Goal: Transaction & Acquisition: Purchase product/service

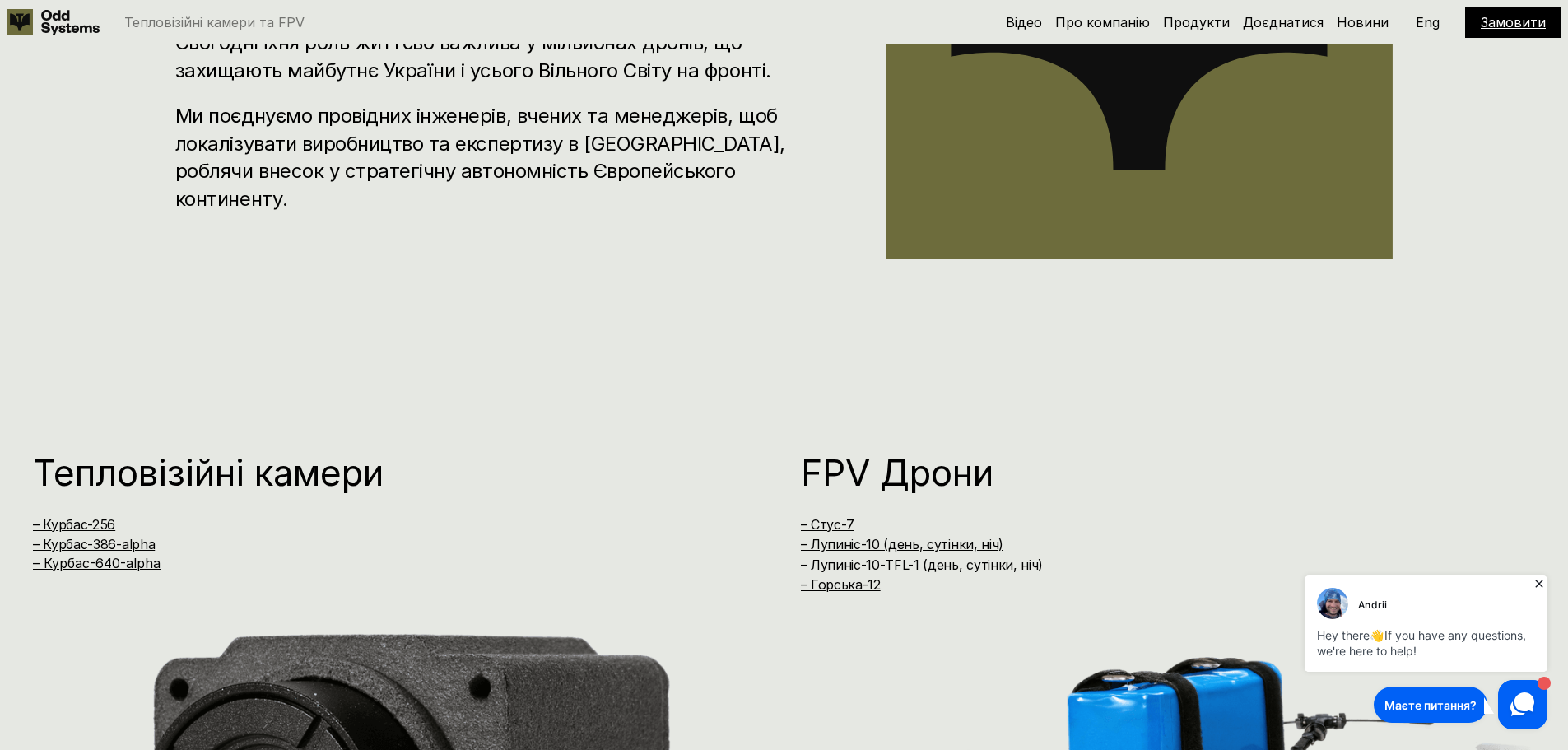
scroll to position [1152, 0]
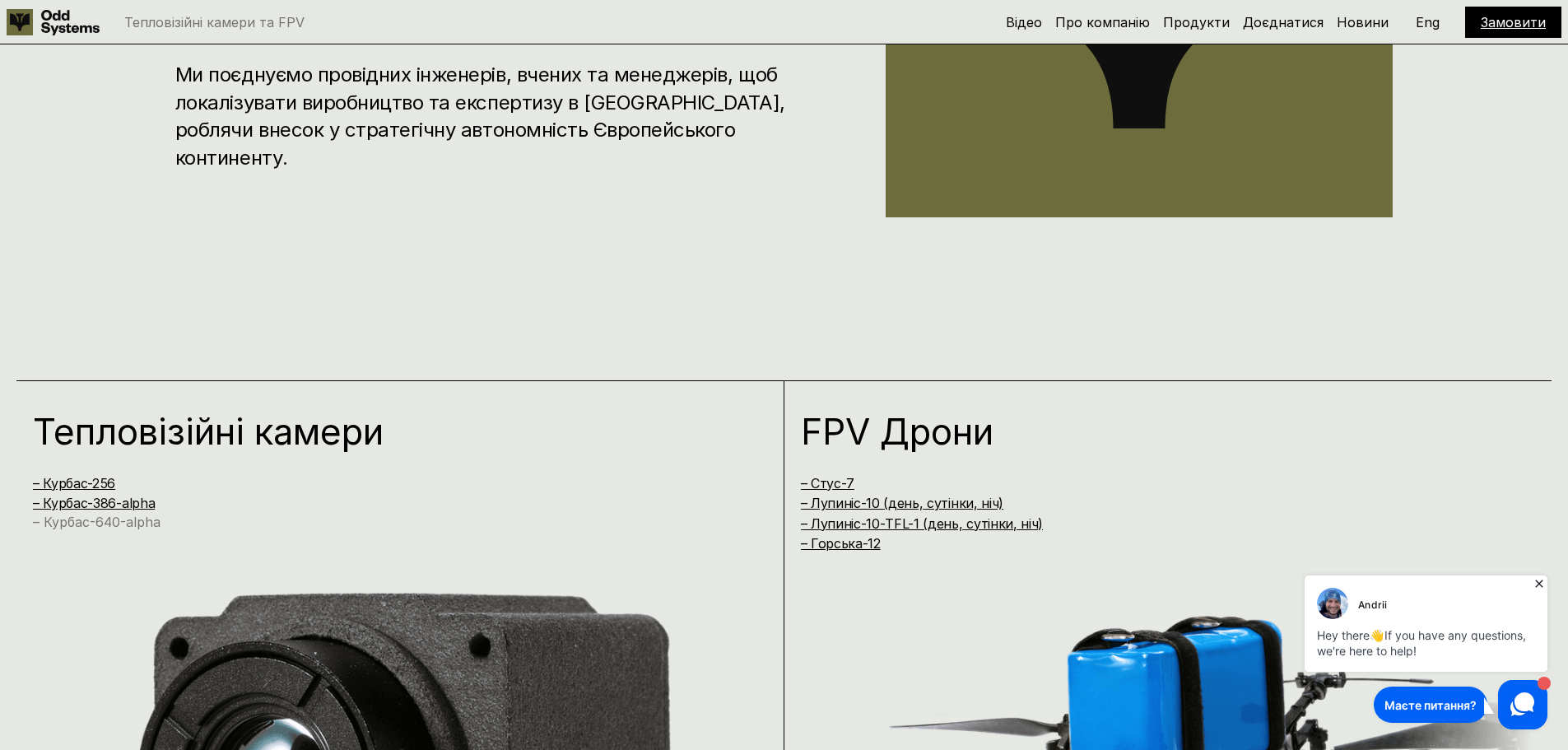
click at [132, 522] on link "– Курбас-640-alpha" at bounding box center [97, 521] width 127 height 16
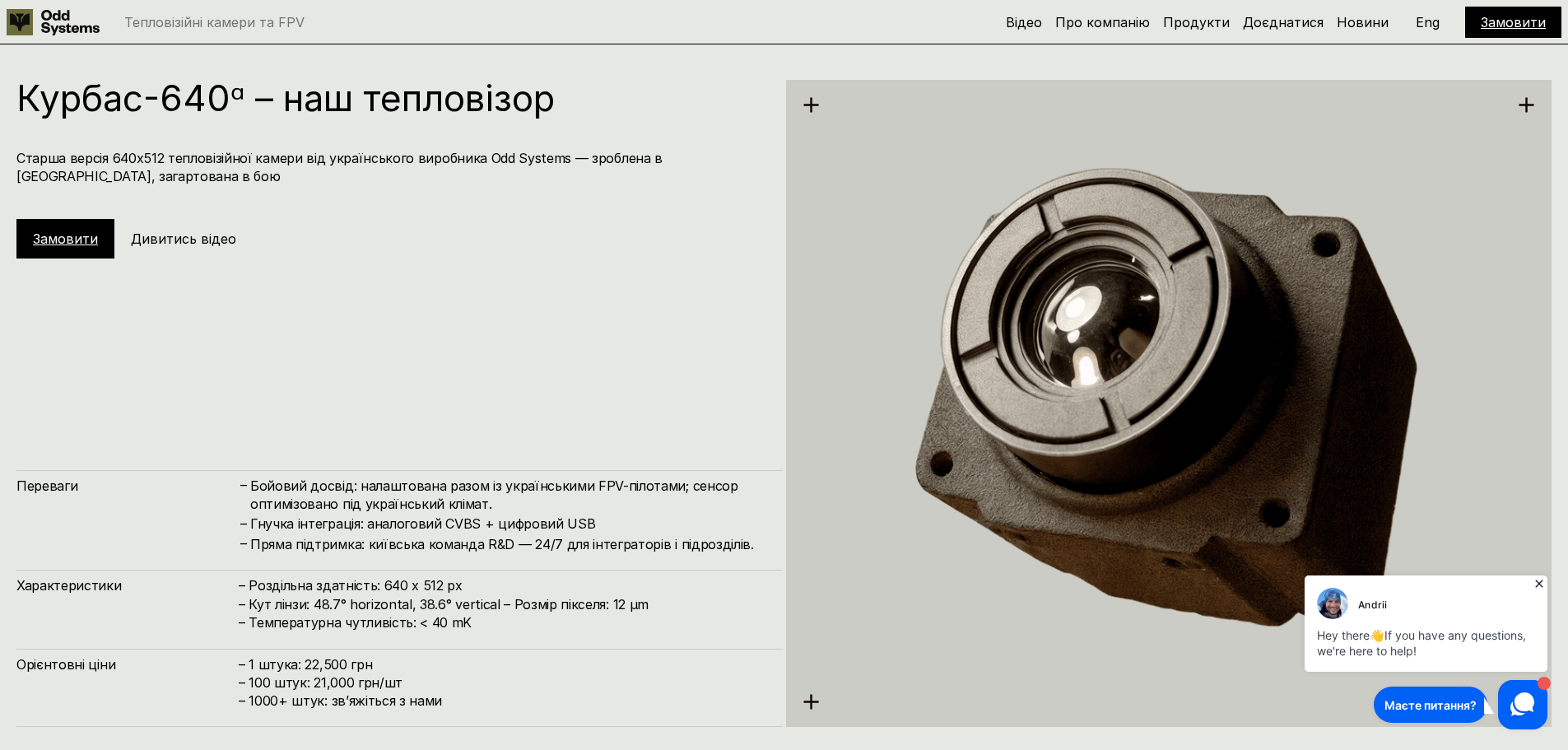
scroll to position [3750, 0]
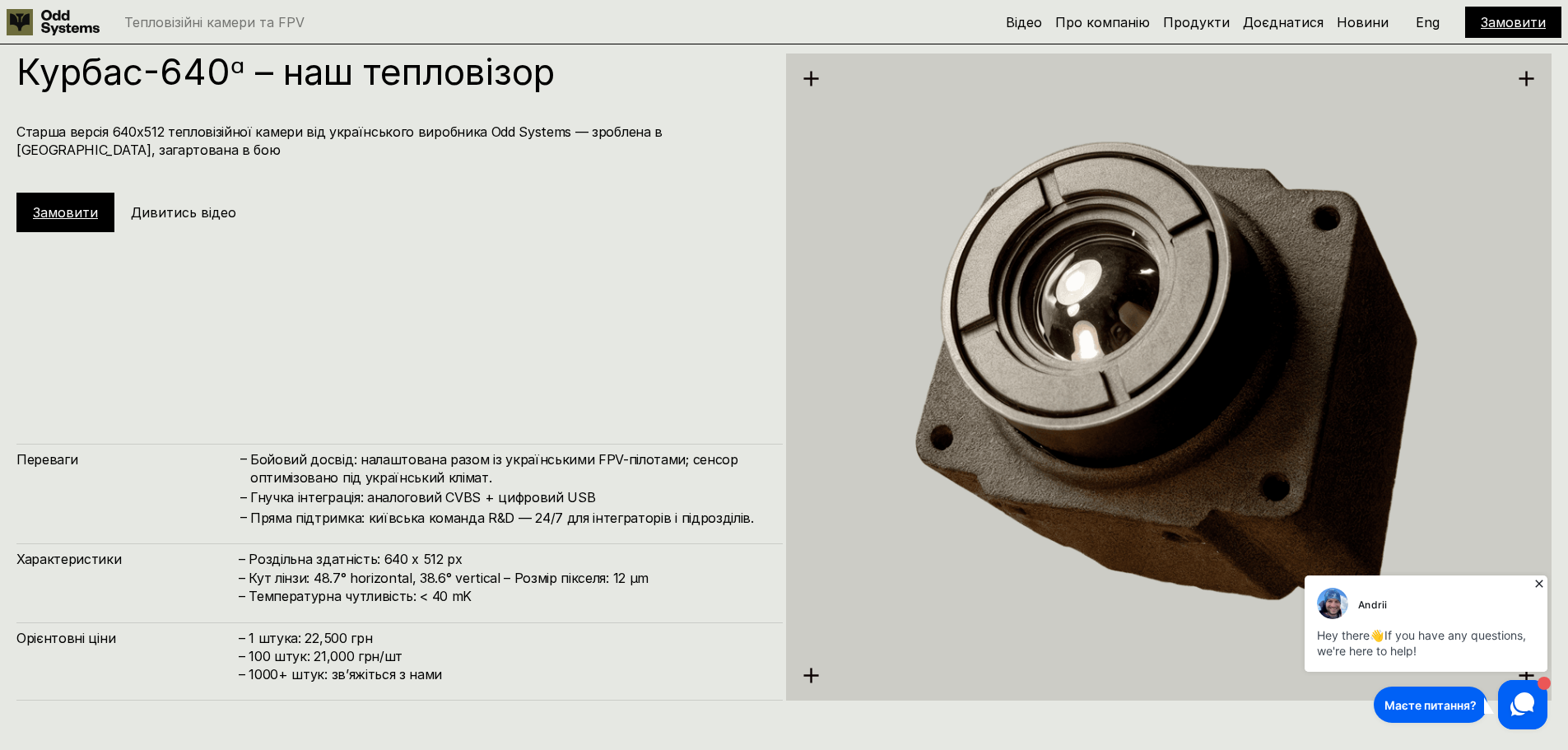
click at [85, 214] on link "Замовити" at bounding box center [65, 212] width 65 height 16
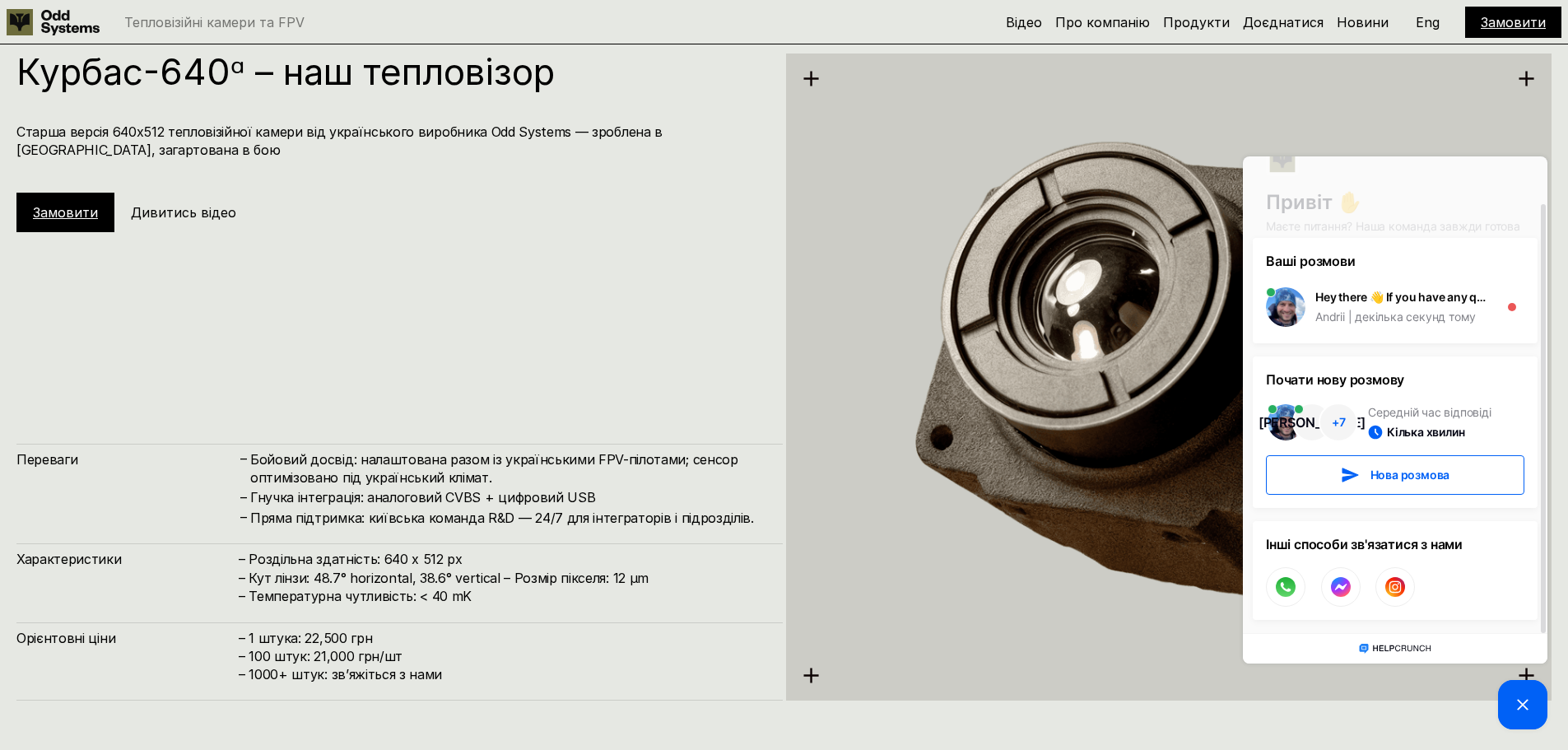
scroll to position [3832, 0]
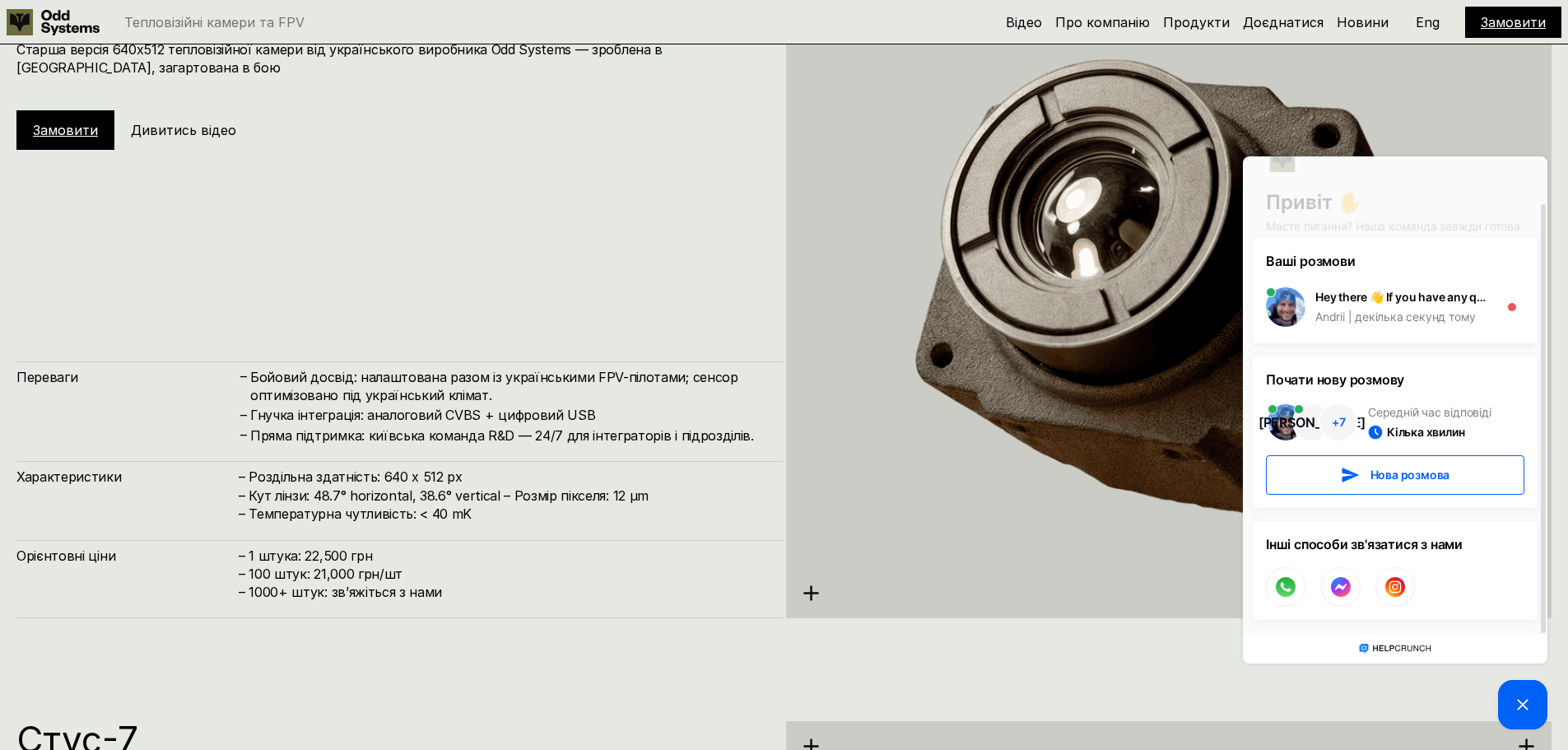
click at [664, 224] on div "Курбас-640ᵅ – наш тепловізор Старша версія 640х512 тепловізійної камери від [DE…" at bounding box center [399, 294] width 766 height 647
click at [590, 198] on div "Курбас-640ᵅ – наш тепловізор Старша версія 640х512 тепловізійної камери від [DE…" at bounding box center [399, 294] width 766 height 647
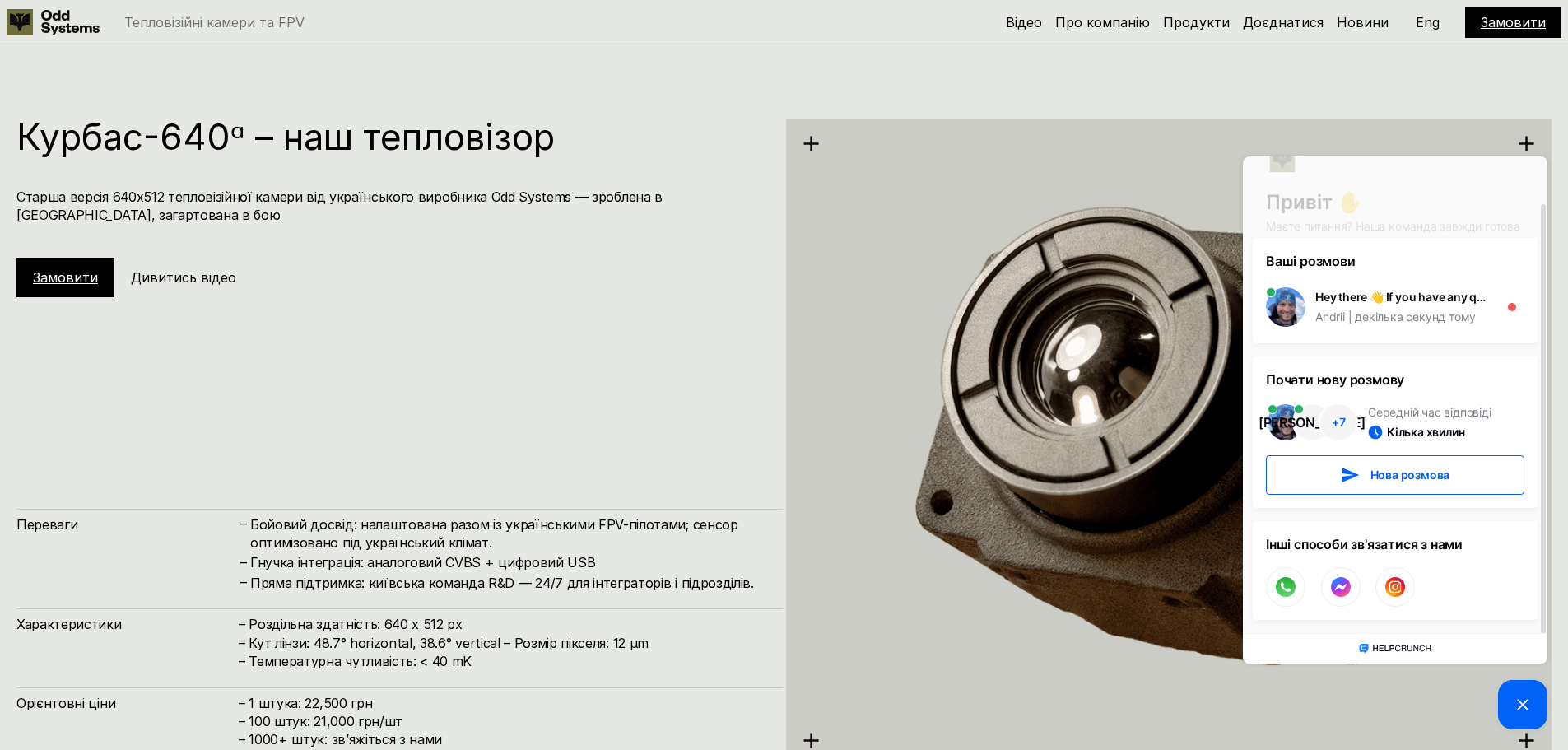
scroll to position [3668, 0]
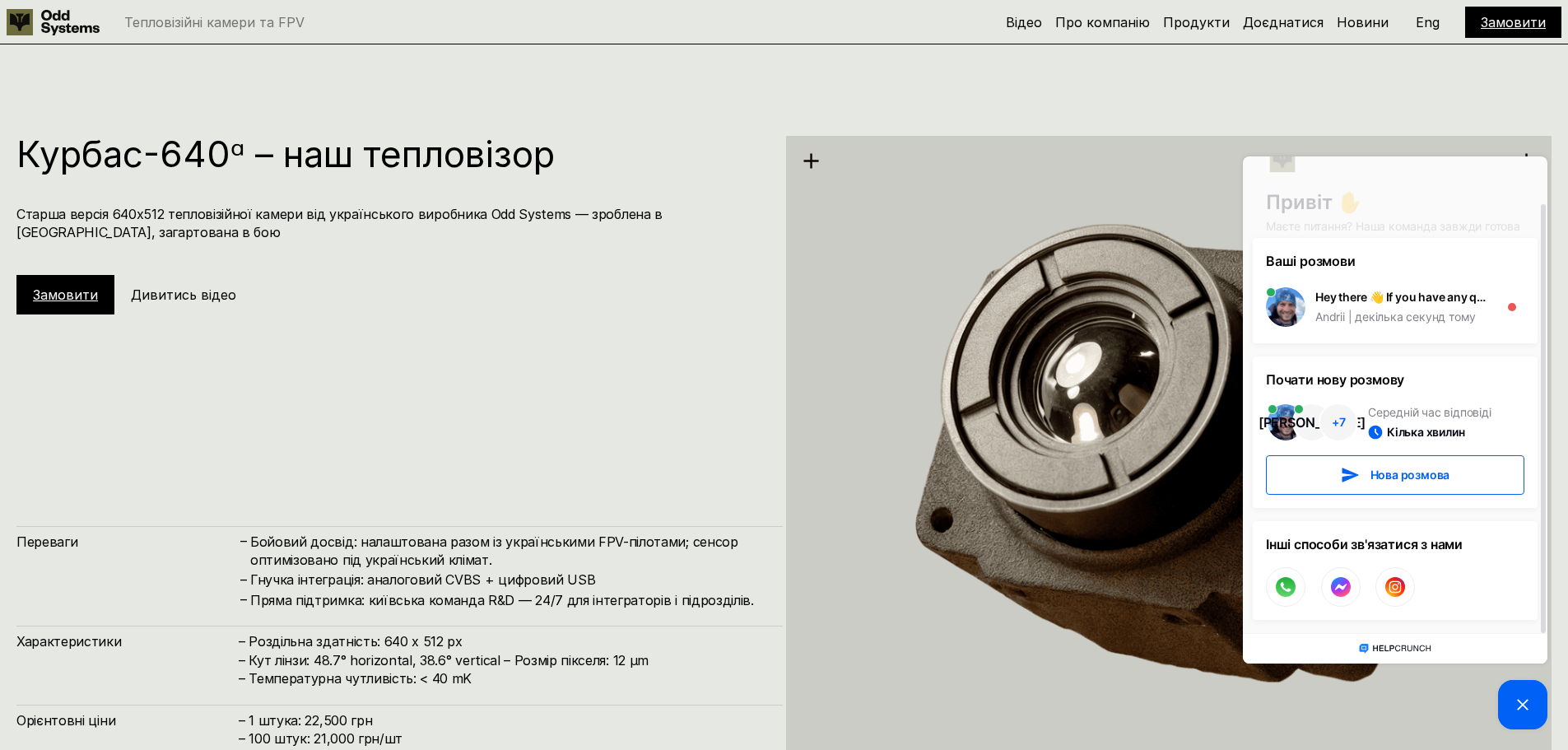
click at [1456, 105] on div "Курбас-640ᵅ – наш тепловізор Старша версія 640х512 тепловізійної камери від [DE…" at bounding box center [784, 457] width 1568 height 750
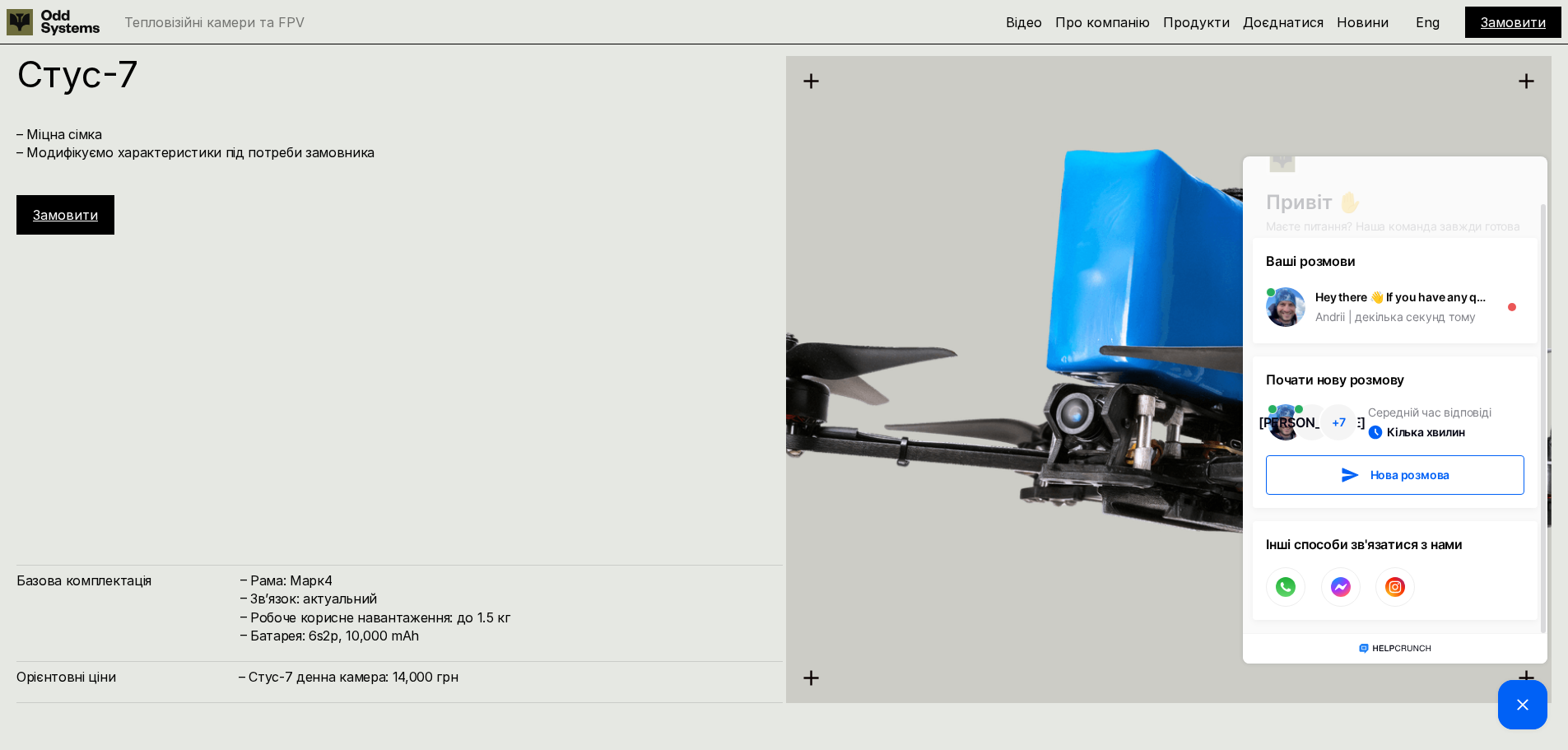
scroll to position [4491, 0]
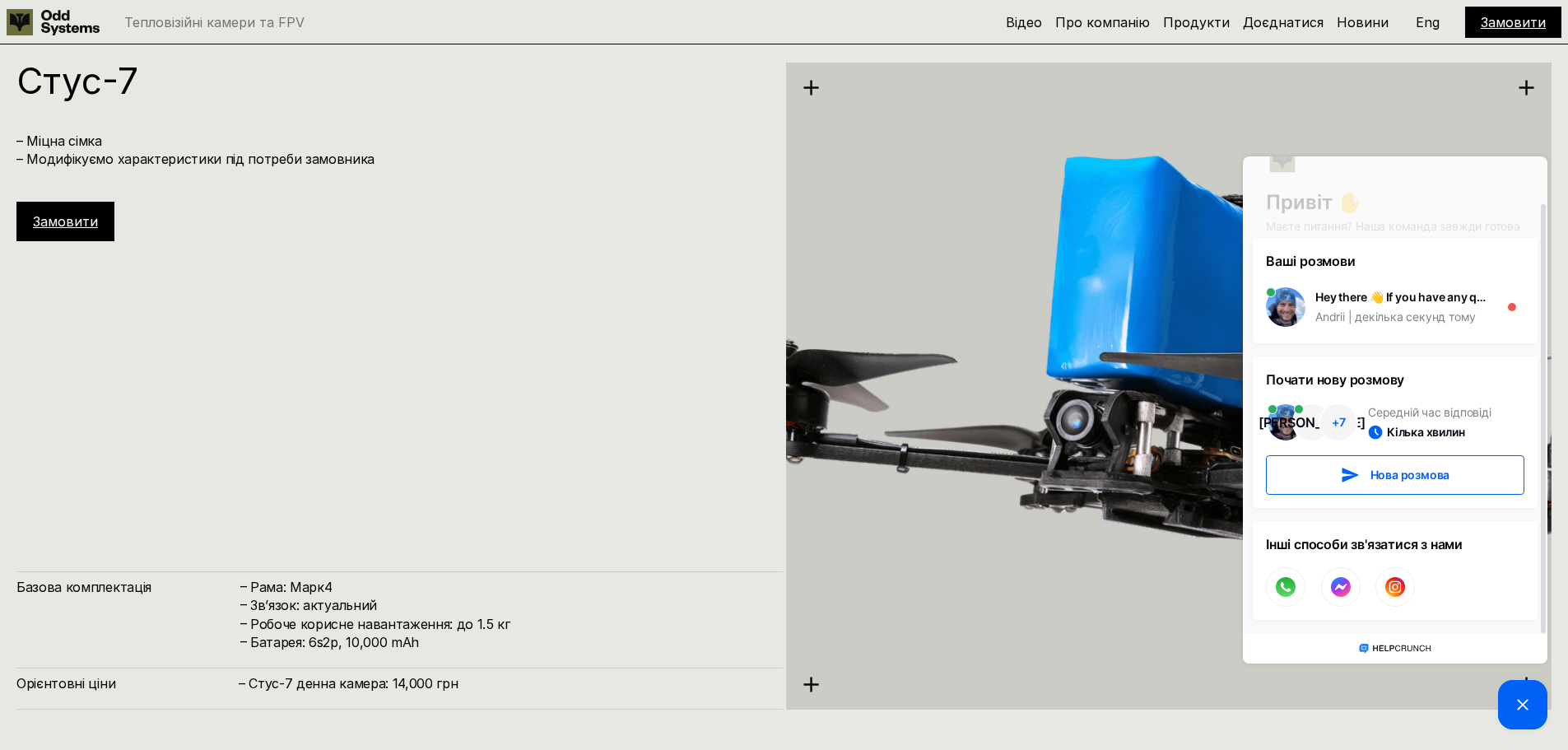
click at [594, 383] on div "[PERSON_NAME]-7 – Міцна сімка – Модифікуємо характеристики під потреби замовник…" at bounding box center [399, 386] width 766 height 647
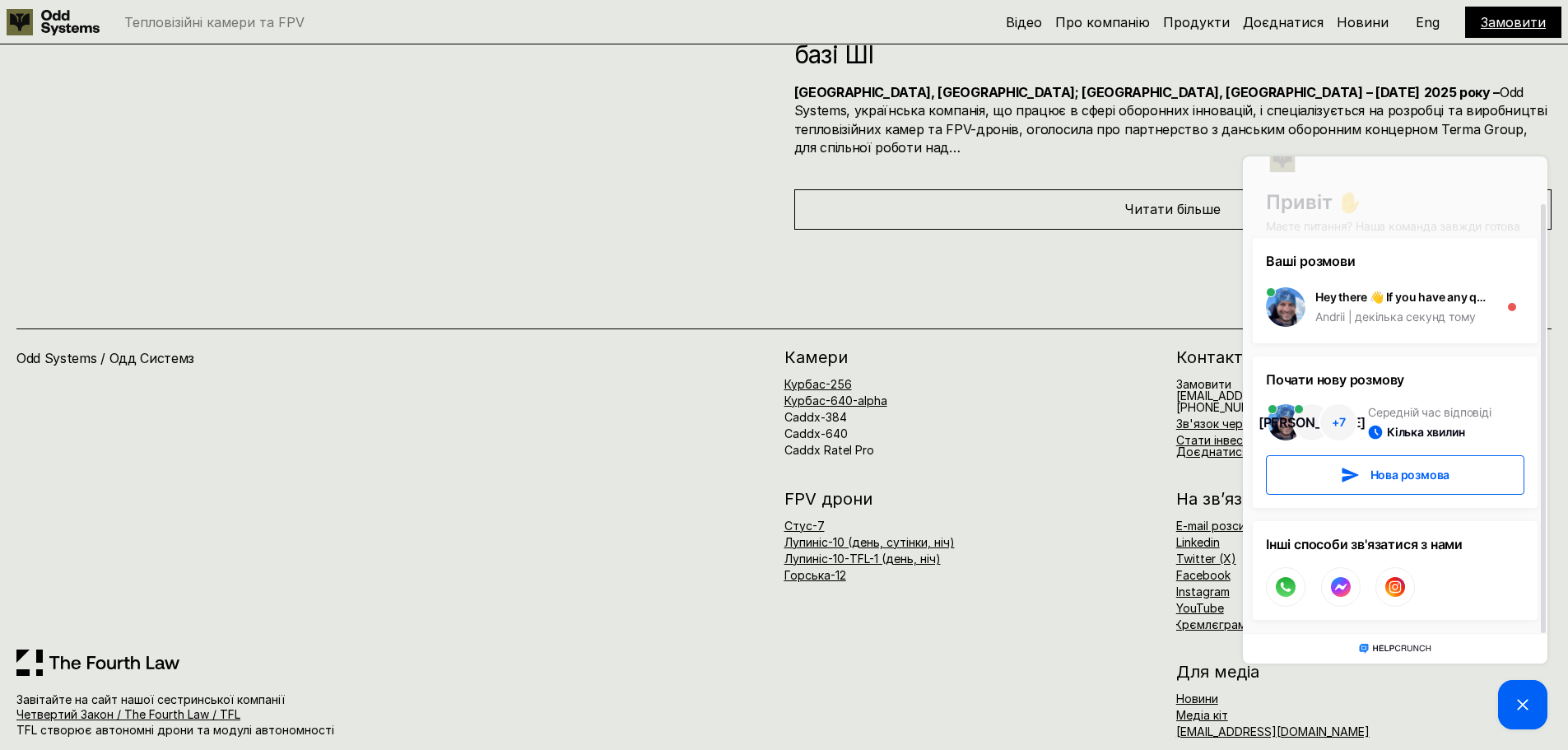
scroll to position [9001, 0]
click at [1513, 709] on icon at bounding box center [1522, 704] width 20 height 20
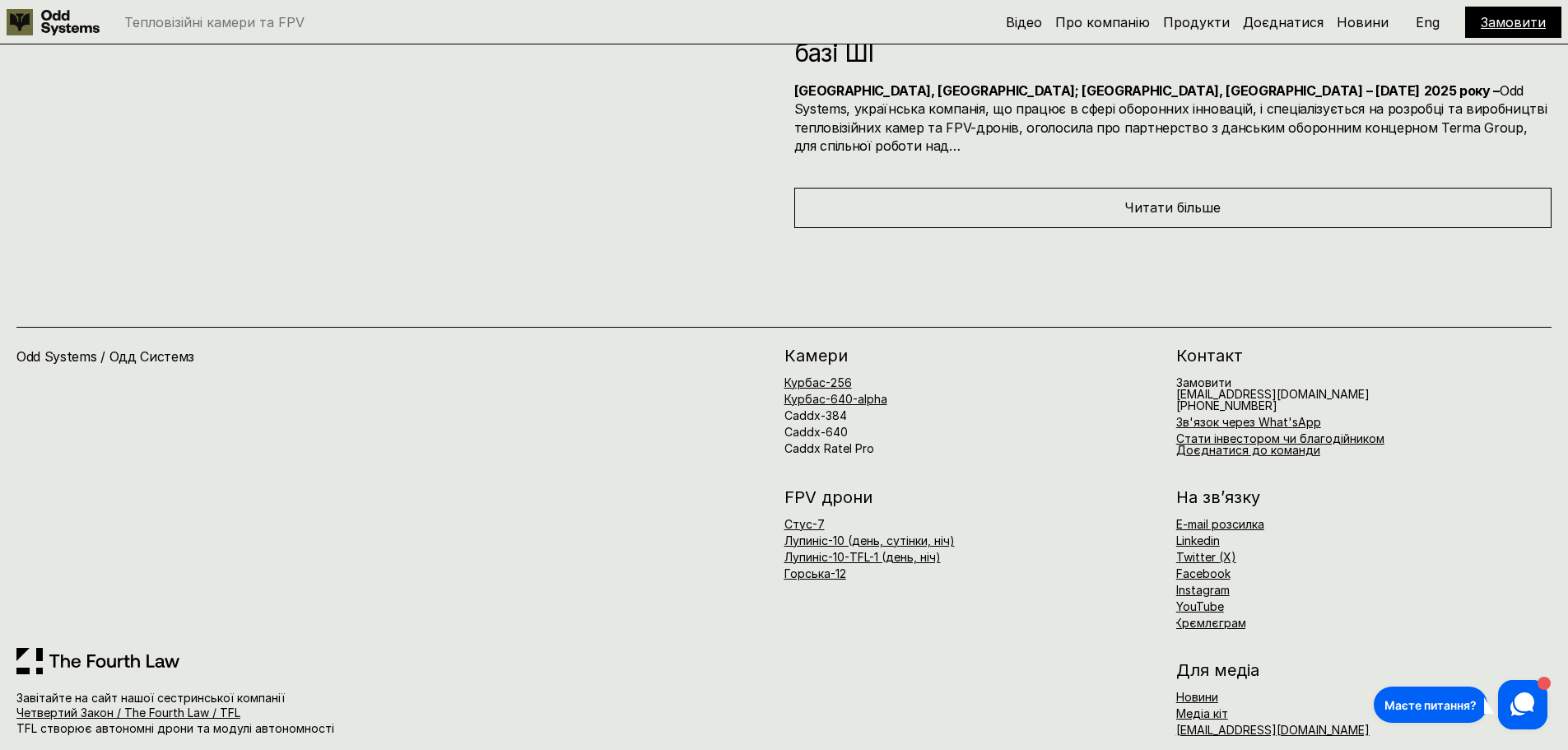
click at [1247, 399] on span "[PHONE_NUMBER]" at bounding box center [1227, 406] width 101 height 14
click at [1247, 384] on div "Привіт ✋ Маєте питання? Наша команда завжди готова зарадити! Ваші розмови Hey t…" at bounding box center [1395, 443] width 313 height 581
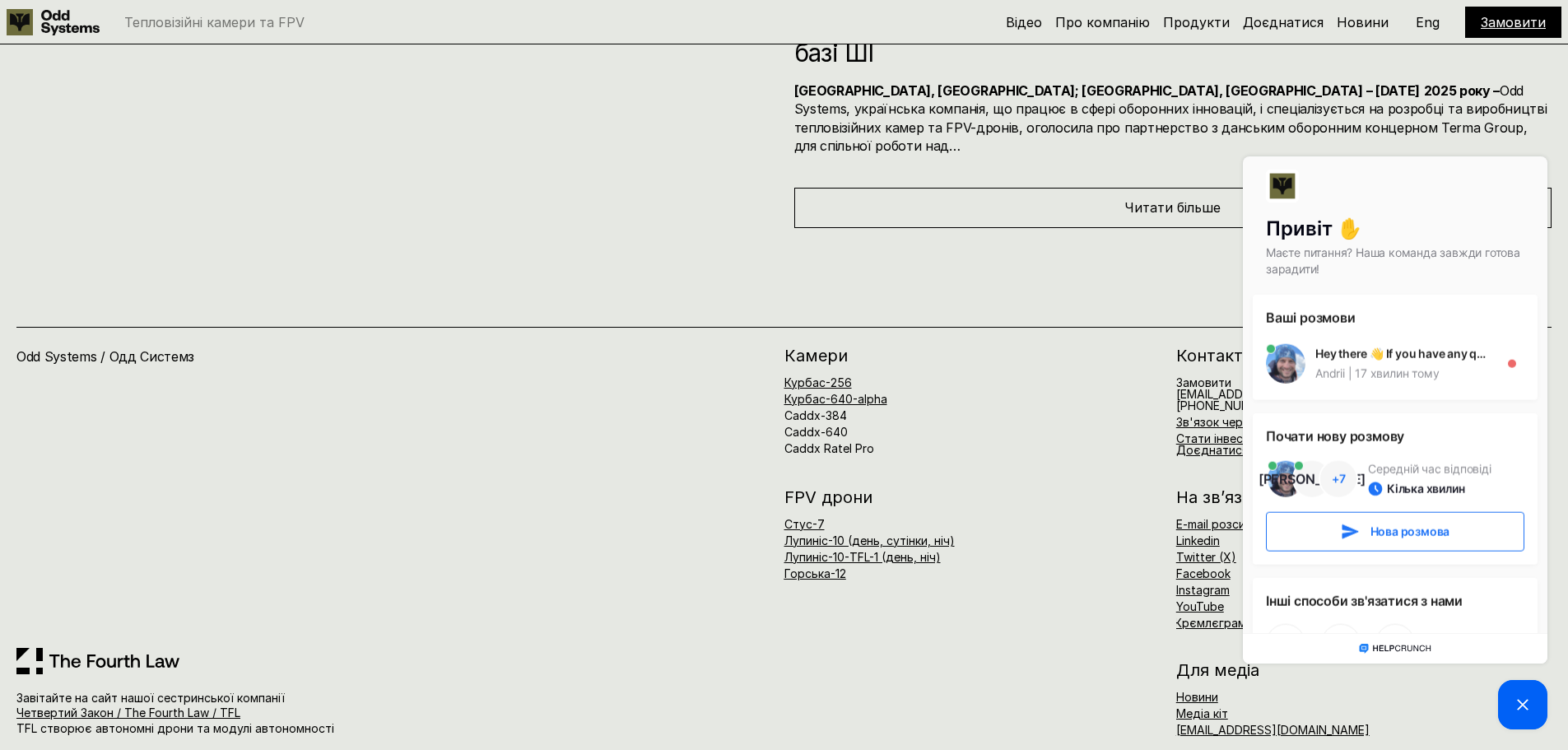
click at [1247, 384] on div "Ваші розмови Hey there 👋 If you have any questions, we're here to help! Andrii …" at bounding box center [1395, 492] width 305 height 395
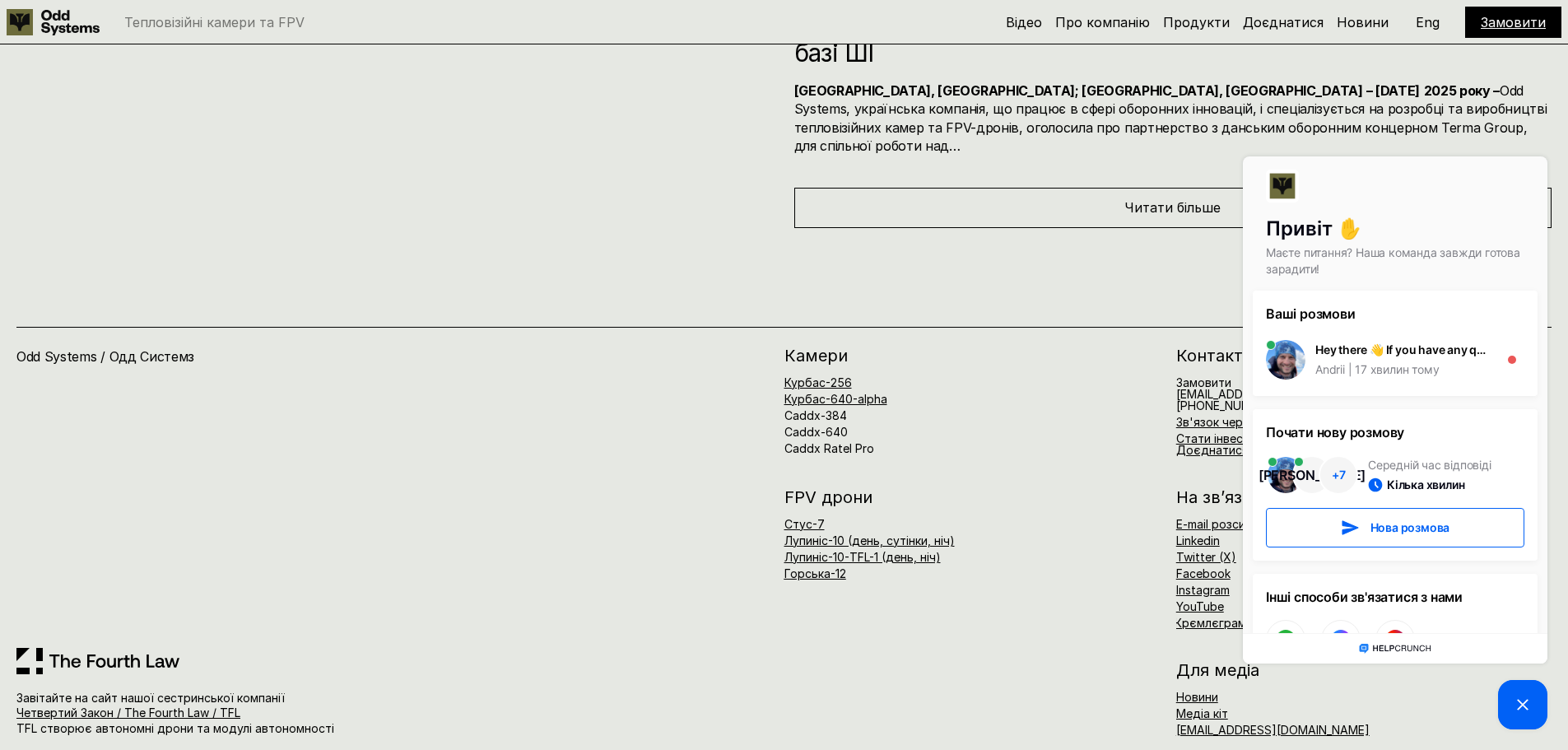
click at [1214, 399] on span "[PHONE_NUMBER]" at bounding box center [1227, 406] width 101 height 14
click at [1189, 399] on span "[PHONE_NUMBER]" at bounding box center [1227, 406] width 101 height 14
click at [1509, 707] on picture at bounding box center [1523, 704] width 49 height 49
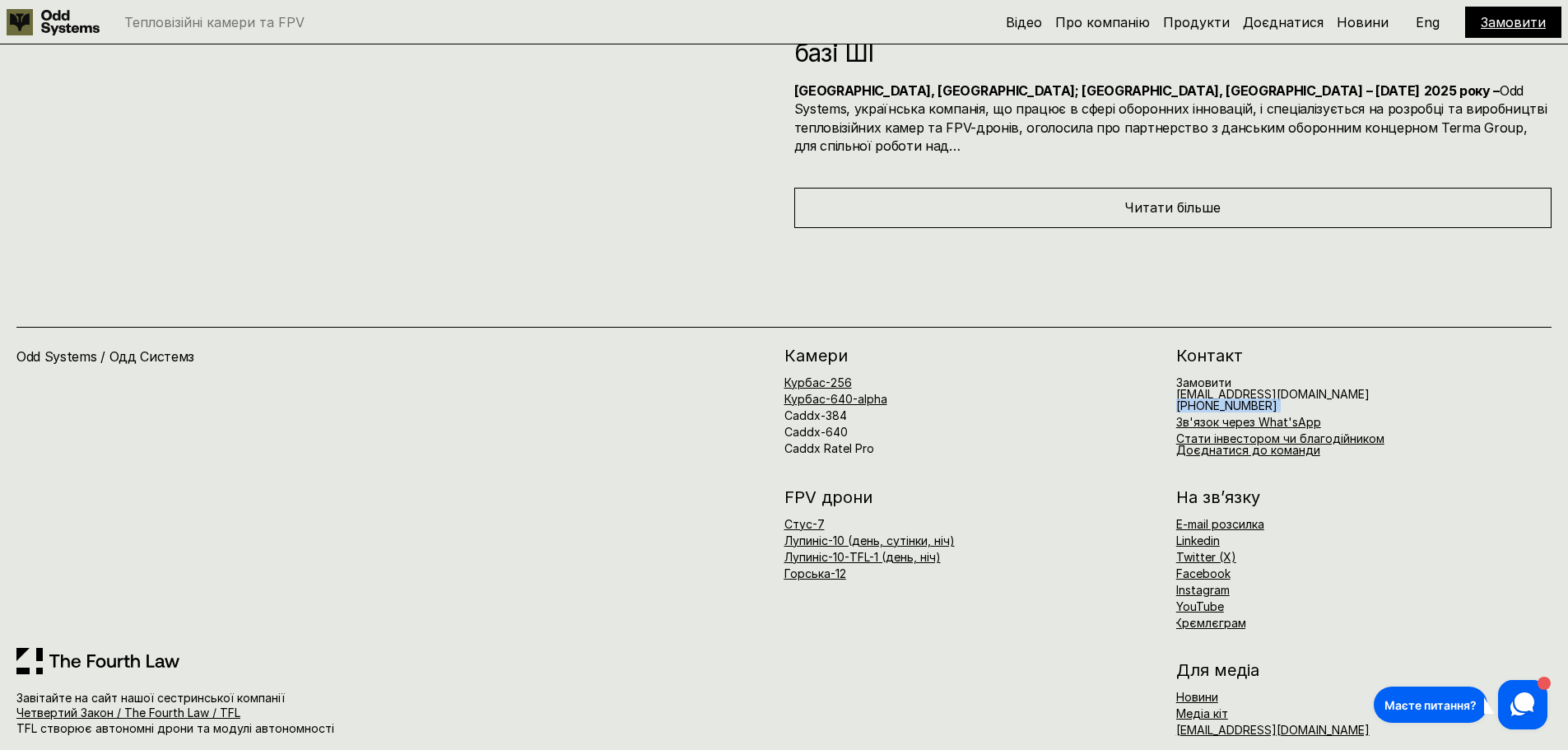
drag, startPoint x: 1270, startPoint y: 385, endPoint x: 1179, endPoint y: 392, distance: 91.3
click at [1179, 392] on h6 "Замовити [EMAIL_ADDRESS][DOMAIN_NAME] [PHONE_NUMBER]" at bounding box center [1274, 394] width 193 height 35
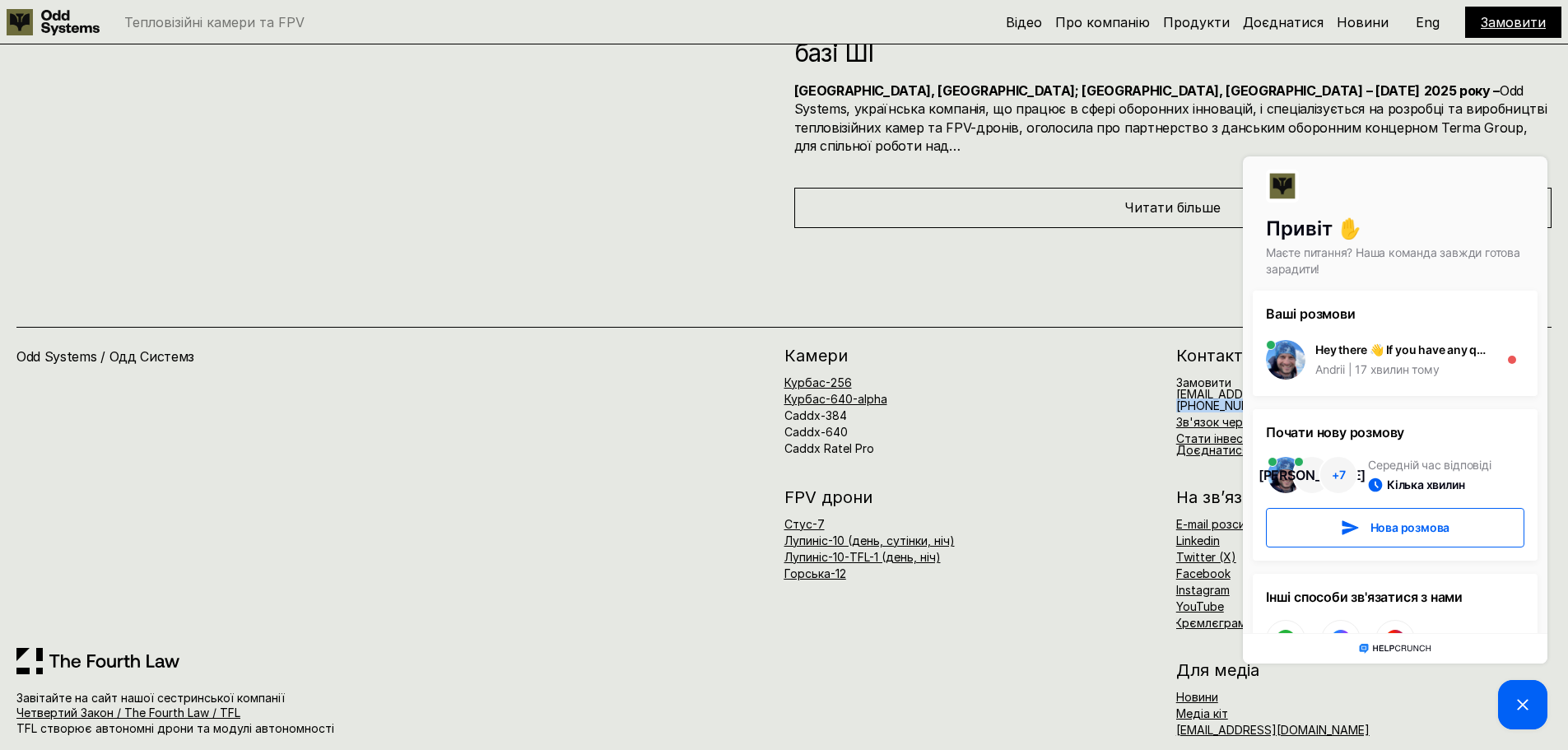
copy h6 "[PHONE_NUMBER]"
click at [1062, 299] on div "Odd Systems / Одд Системз Завітайте на сайт нашої сестринської компанії Четверт…" at bounding box center [784, 498] width 1568 height 540
click at [1192, 415] on link "Зв'язок через What'sApp" at bounding box center [1249, 422] width 145 height 14
click at [1021, 305] on div "Odd Systems / Одд Системз Завітайте на сайт нашої сестринської компанії Четверт…" at bounding box center [784, 498] width 1568 height 540
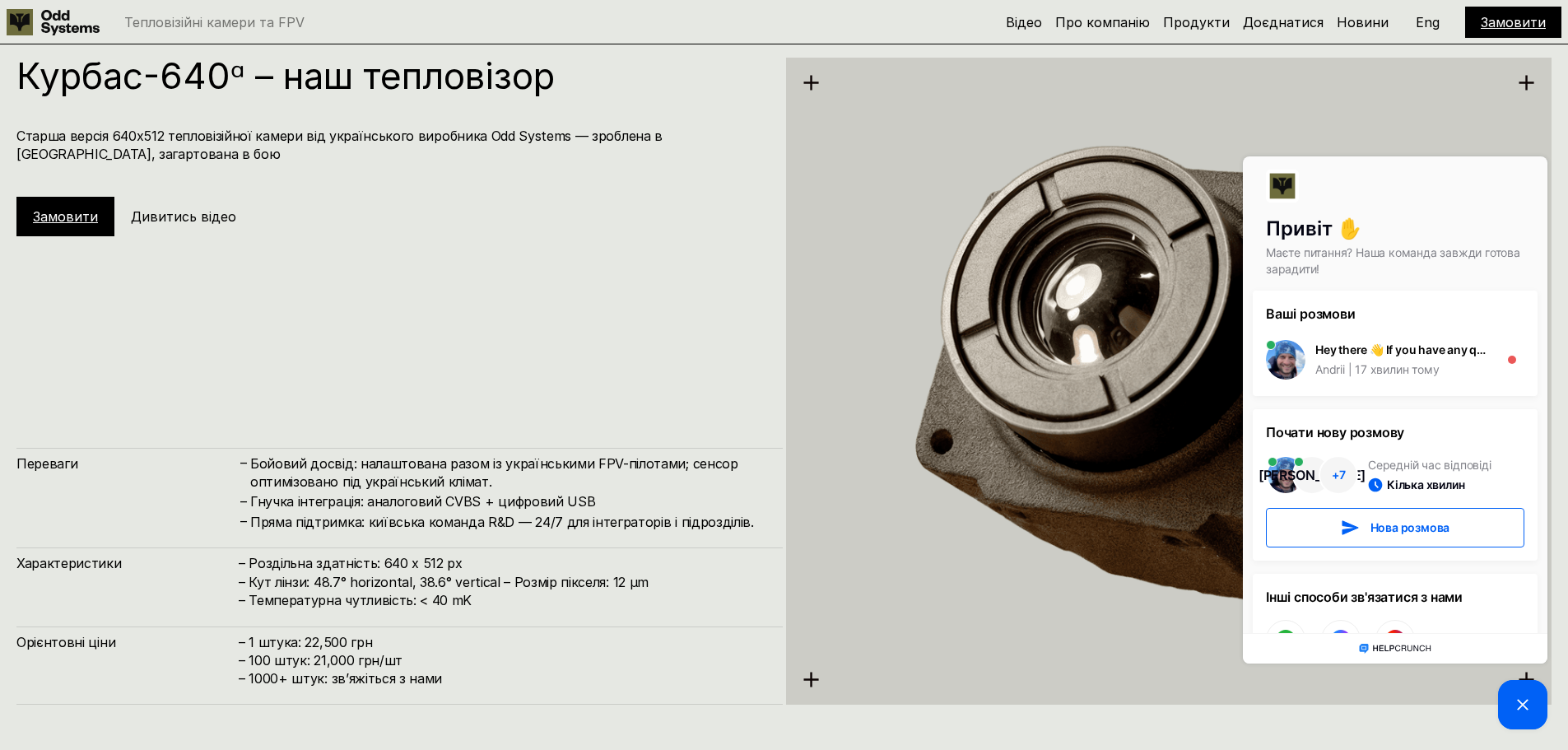
scroll to position [3650, 0]
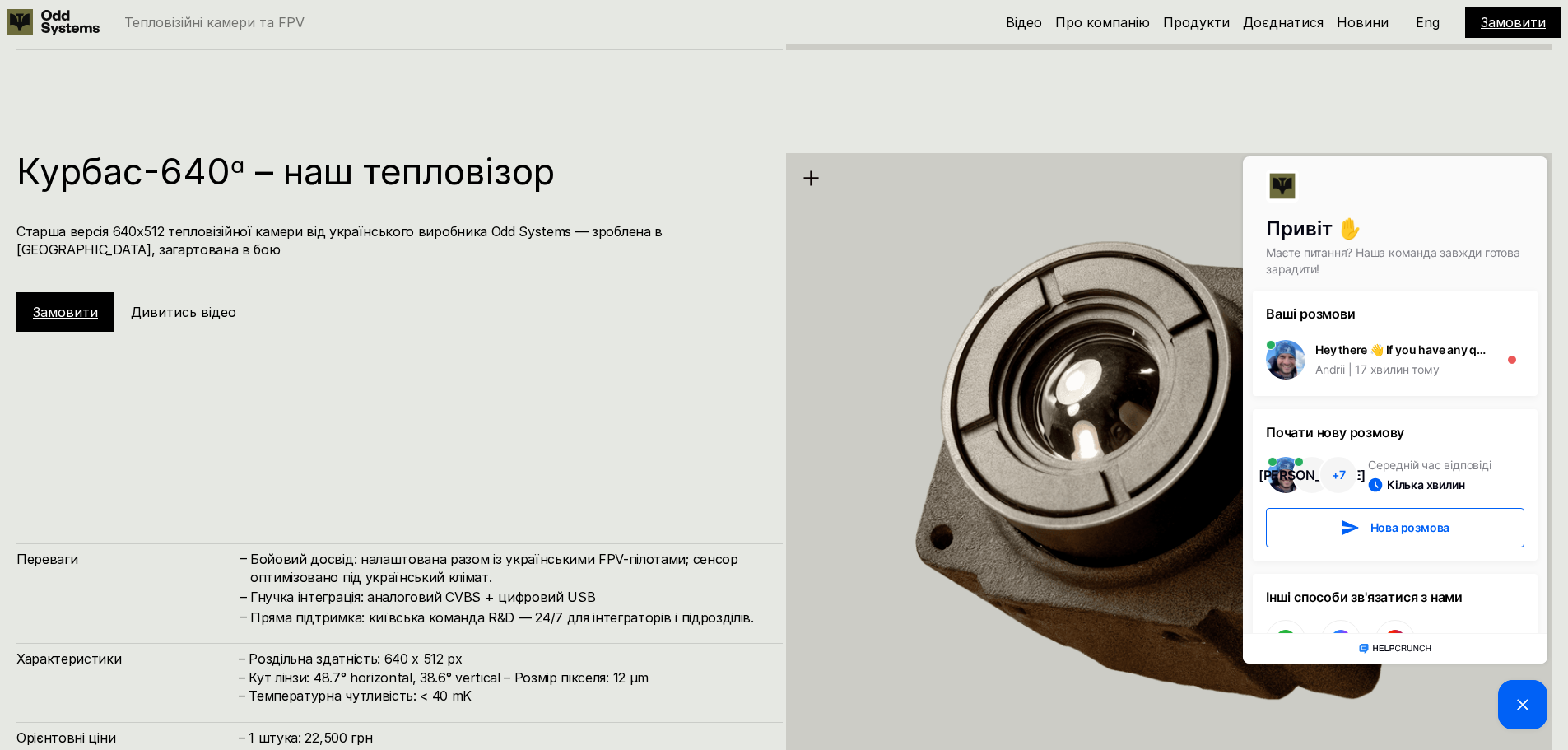
click at [904, 396] on img at bounding box center [1169, 476] width 766 height 788
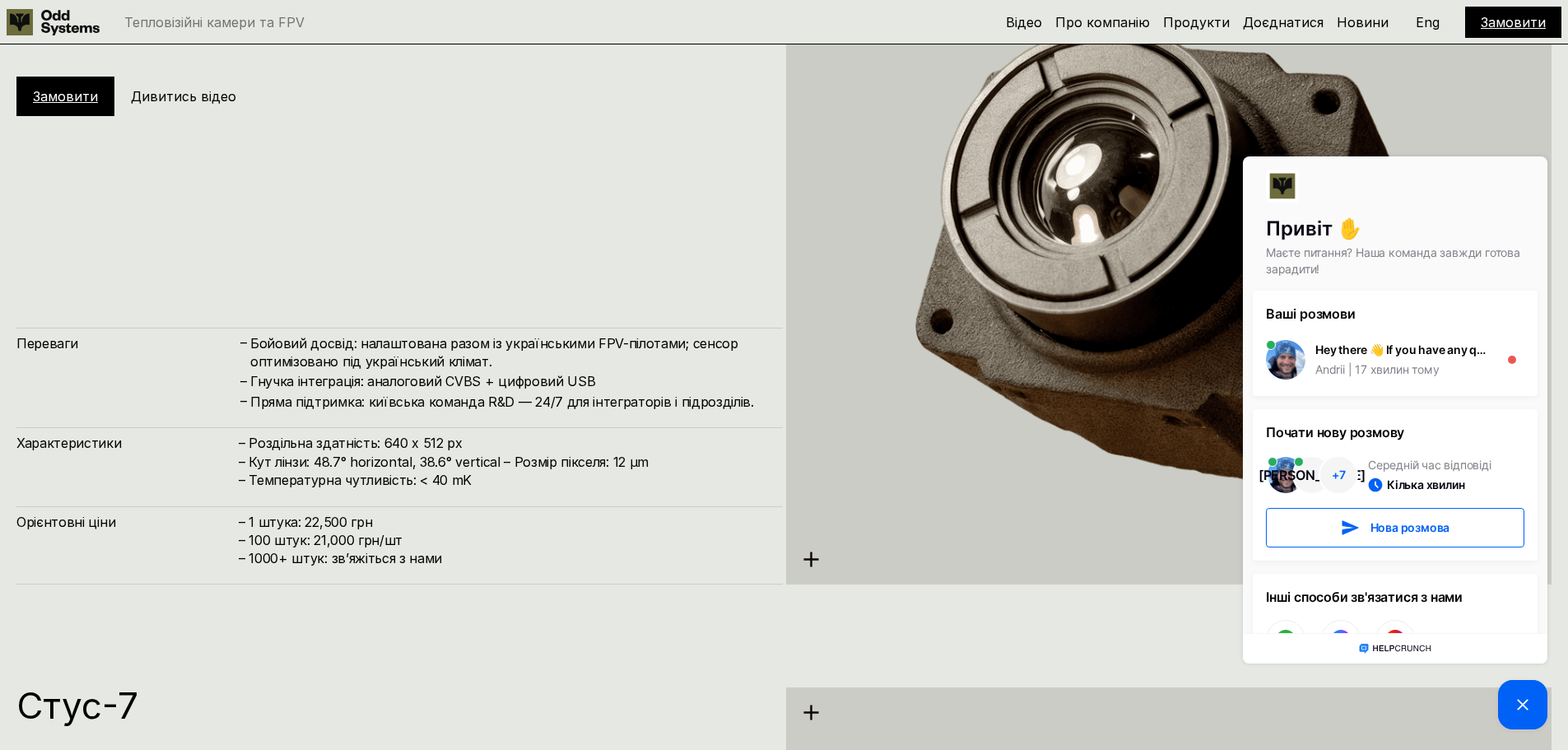
scroll to position [3568, 0]
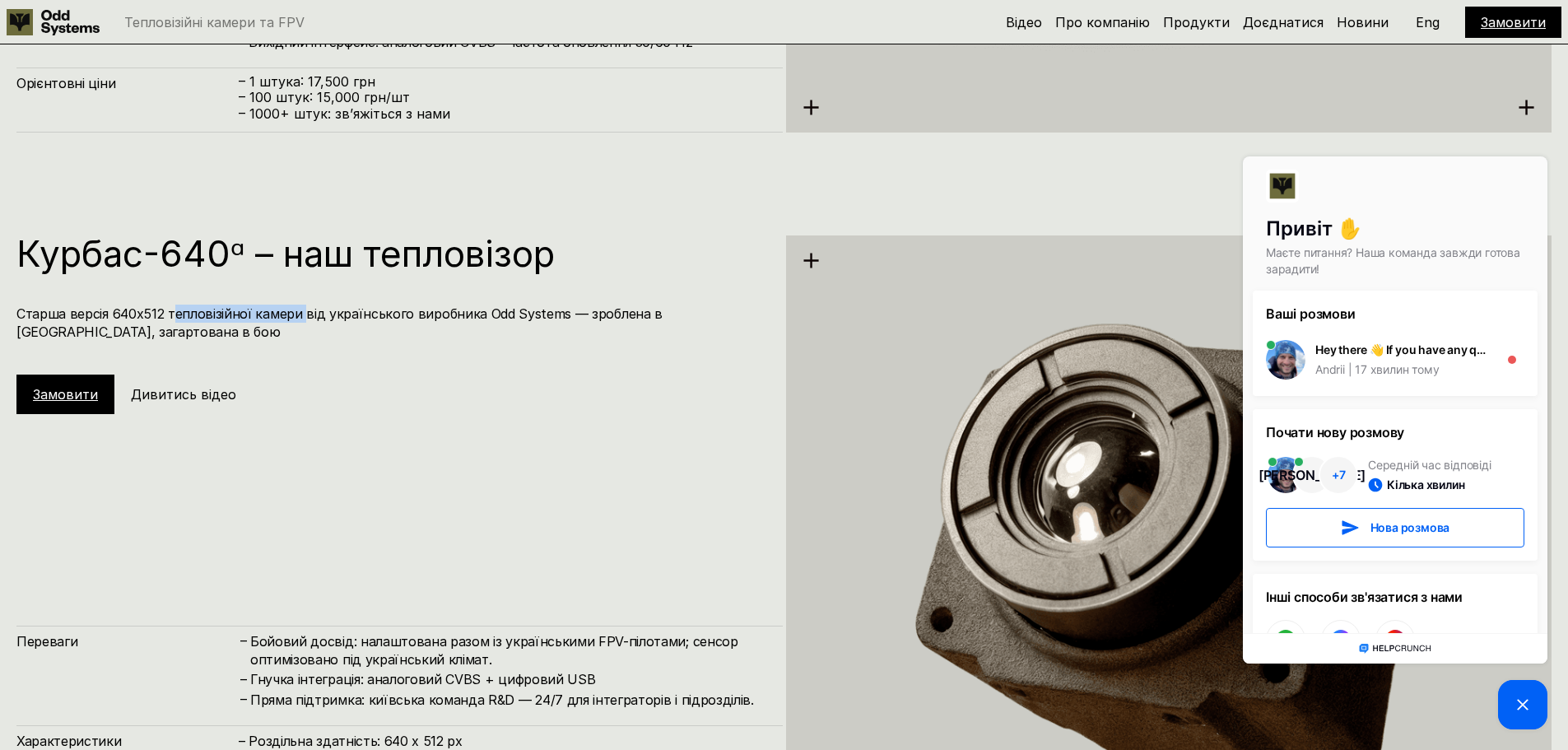
drag, startPoint x: 170, startPoint y: 313, endPoint x: 300, endPoint y: 316, distance: 130.0
click at [300, 316] on h4 "Старша версія 640х512 тепловізійної камери від українського виробника Odd Syste…" at bounding box center [391, 323] width 750 height 37
drag, startPoint x: 218, startPoint y: 300, endPoint x: 184, endPoint y: 313, distance: 36.4
click at [217, 301] on div "Курбас-640ᵅ – наш тепловізор Старша версія 640х512 тепловізійної камери від укр…" at bounding box center [399, 325] width 766 height 179
click at [167, 316] on h4 "Старша версія 640х512 тепловізійної камери від українського виробника Odd Syste…" at bounding box center [391, 323] width 750 height 37
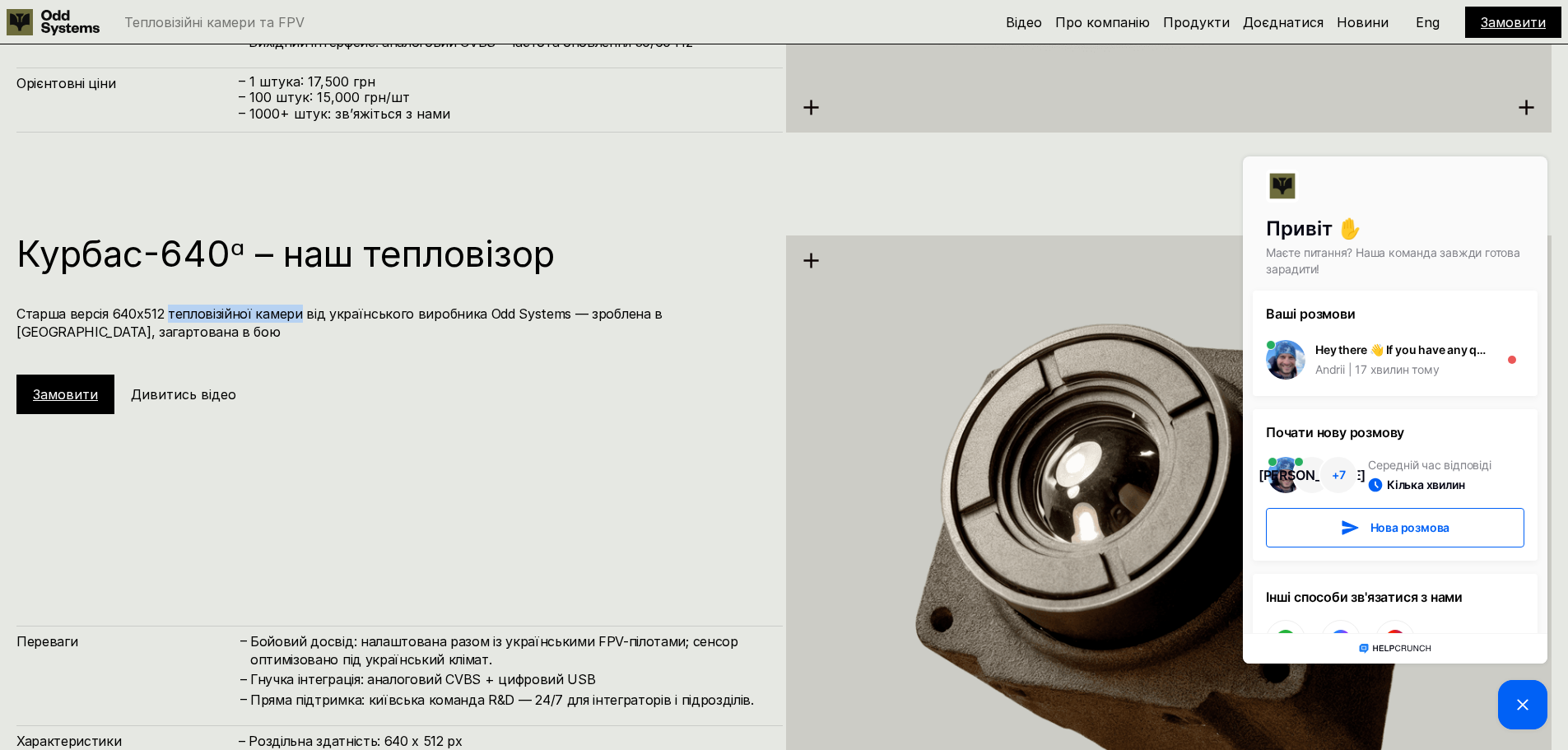
drag, startPoint x: 166, startPoint y: 316, endPoint x: 284, endPoint y: 312, distance: 118.1
click at [284, 312] on h4 "Старша версія 640х512 тепловізійної камери від українського виробника Odd Syste…" at bounding box center [391, 323] width 750 height 37
copy h4 "тепловізійної камери"
drag, startPoint x: 231, startPoint y: 254, endPoint x: 19, endPoint y: 268, distance: 212.5
click at [19, 268] on h1 "Курбас-640ᵅ – наш тепловізор" at bounding box center [391, 254] width 750 height 36
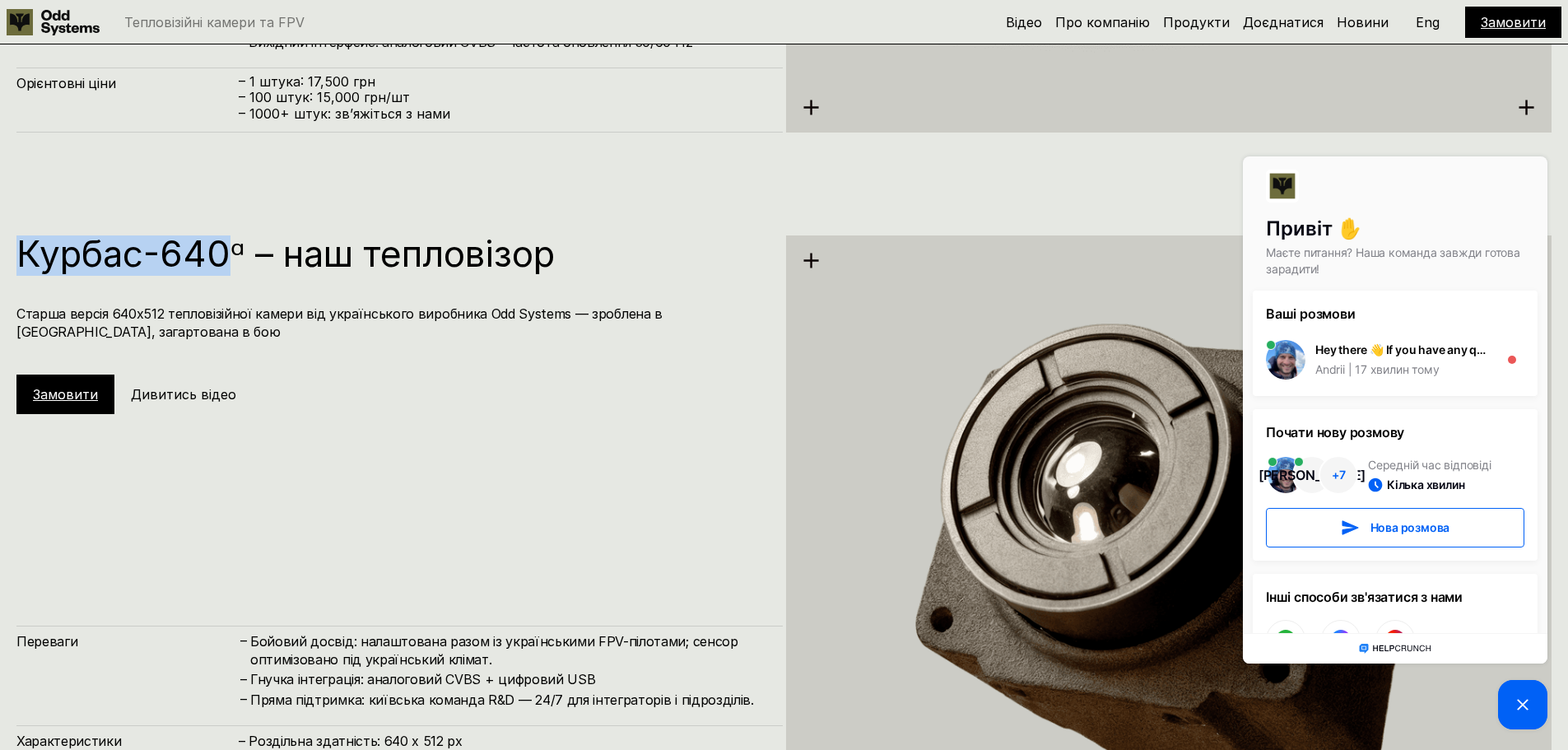
copy h1 "Курбас-640"
